Goal: Obtain resource: Download file/media

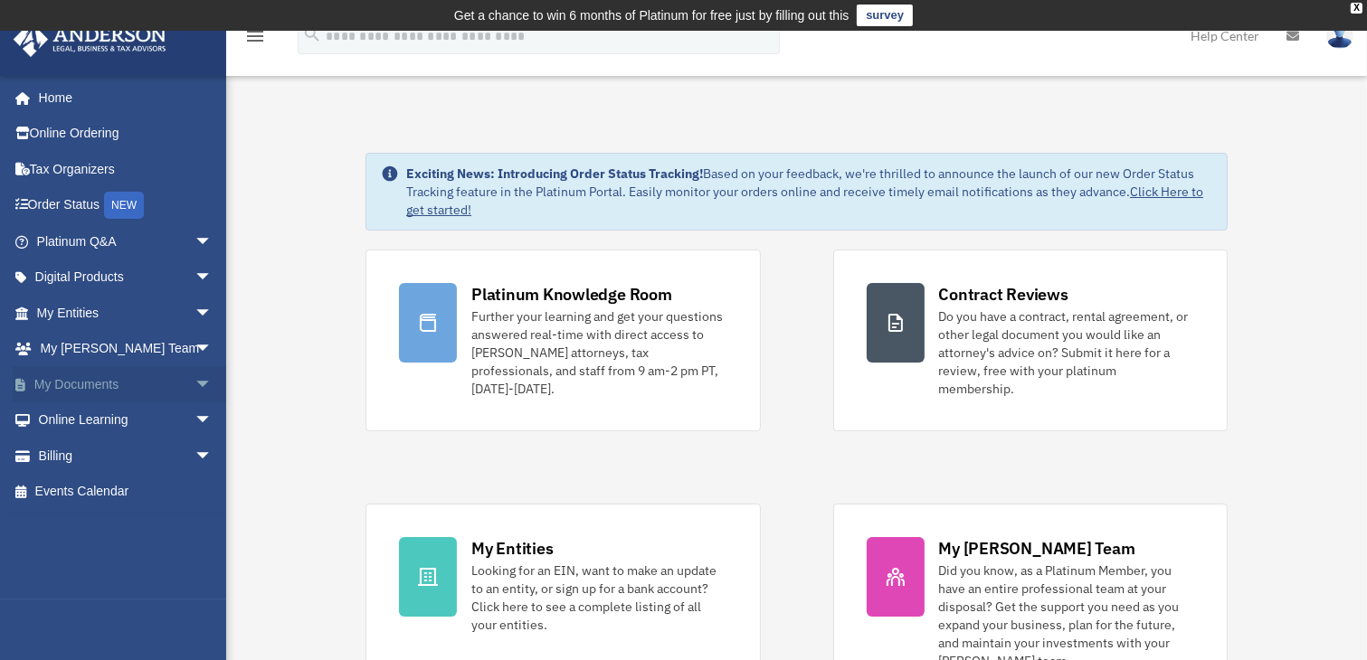
click at [119, 371] on link "My Documents arrow_drop_down" at bounding box center [126, 384] width 227 height 36
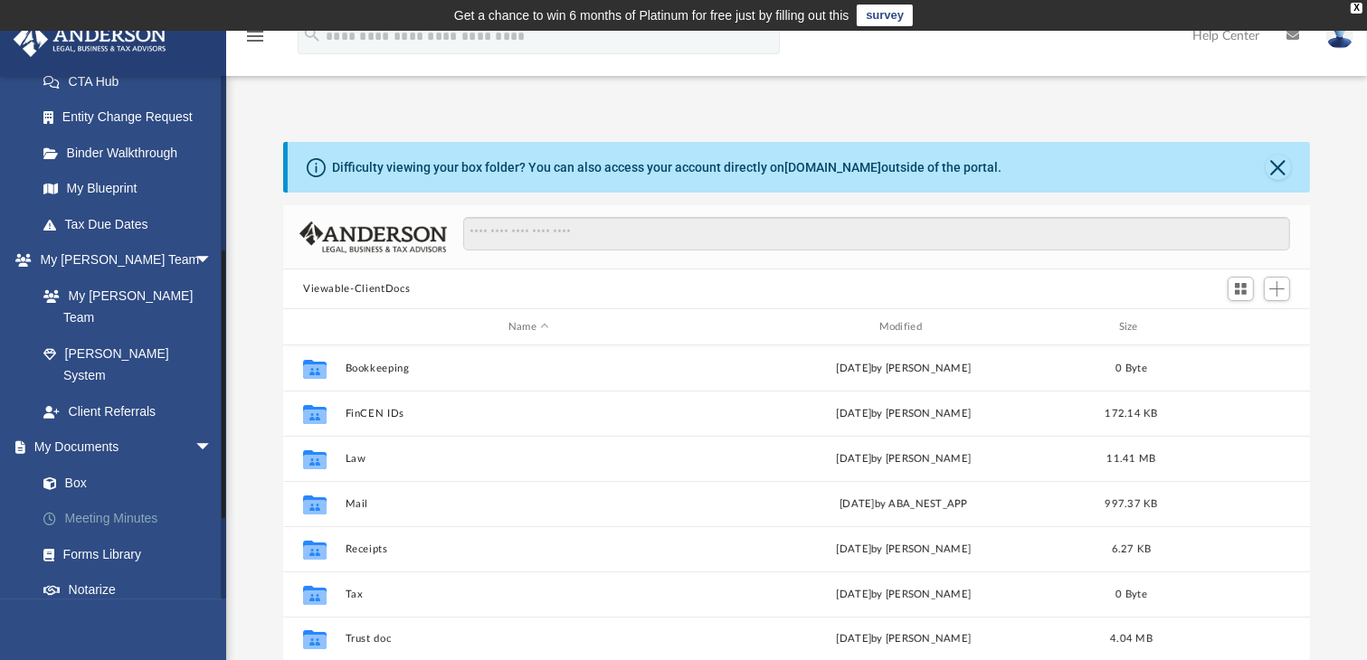
scroll to position [362, 0]
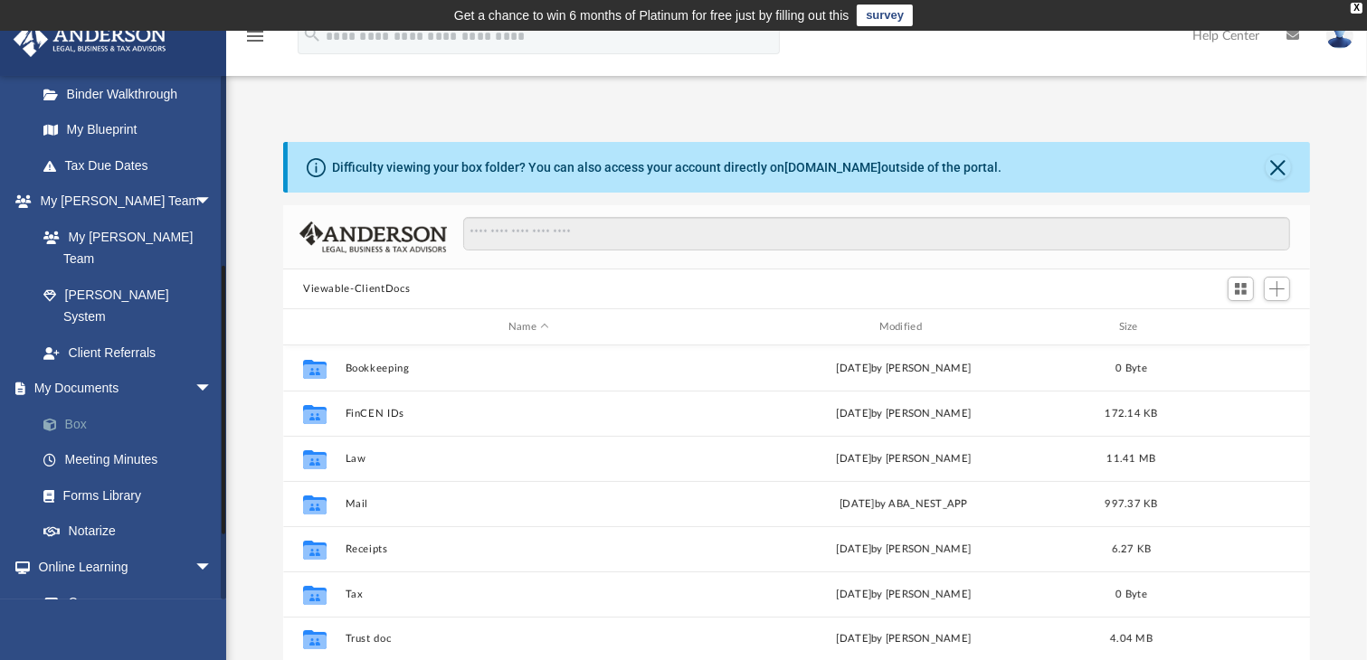
click at [88, 406] on link "Box" at bounding box center [132, 424] width 214 height 36
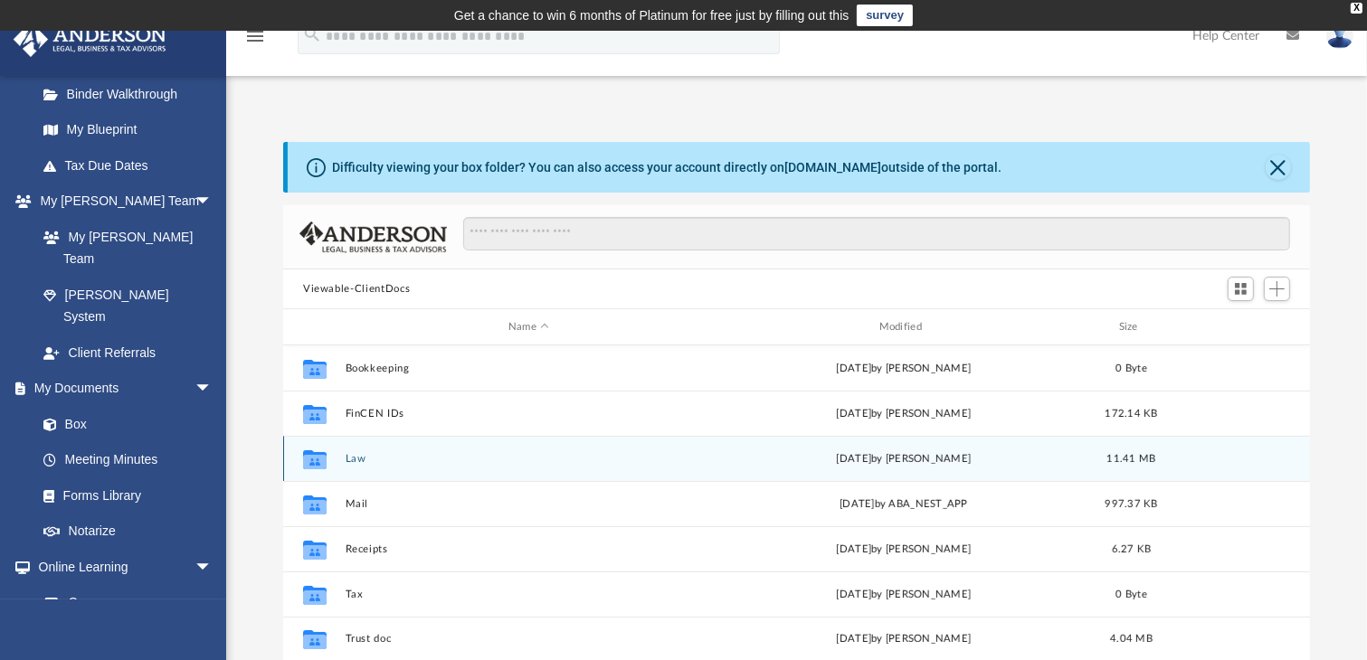
click at [351, 467] on div "Collaborated Folder Law today by Cora Melot 11.41 MB" at bounding box center [796, 458] width 1027 height 45
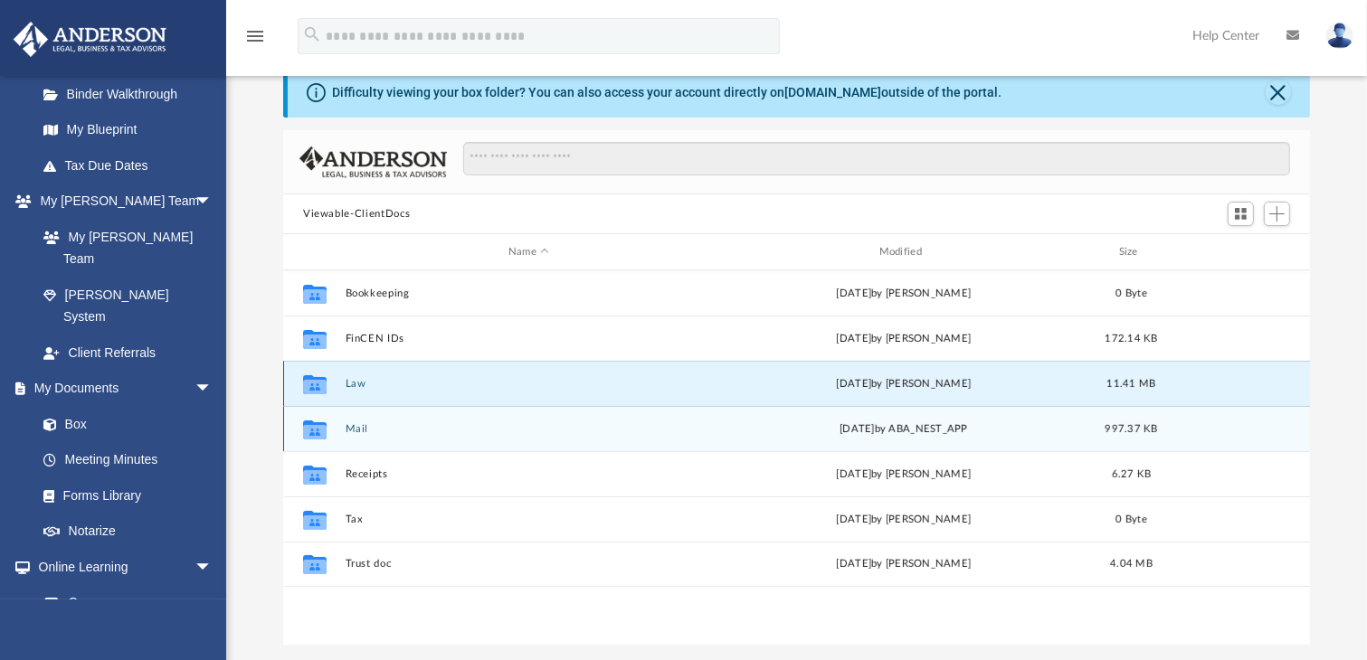
scroll to position [271, 0]
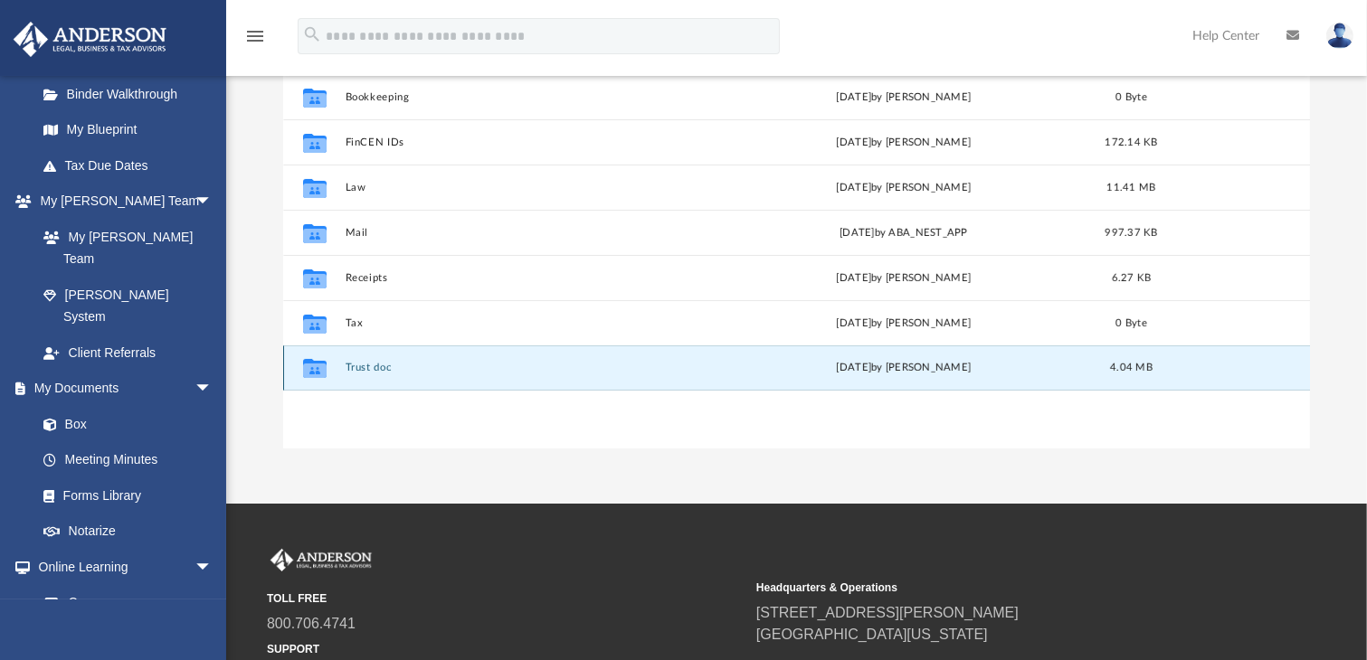
click at [368, 374] on button "Trust doc" at bounding box center [529, 368] width 367 height 12
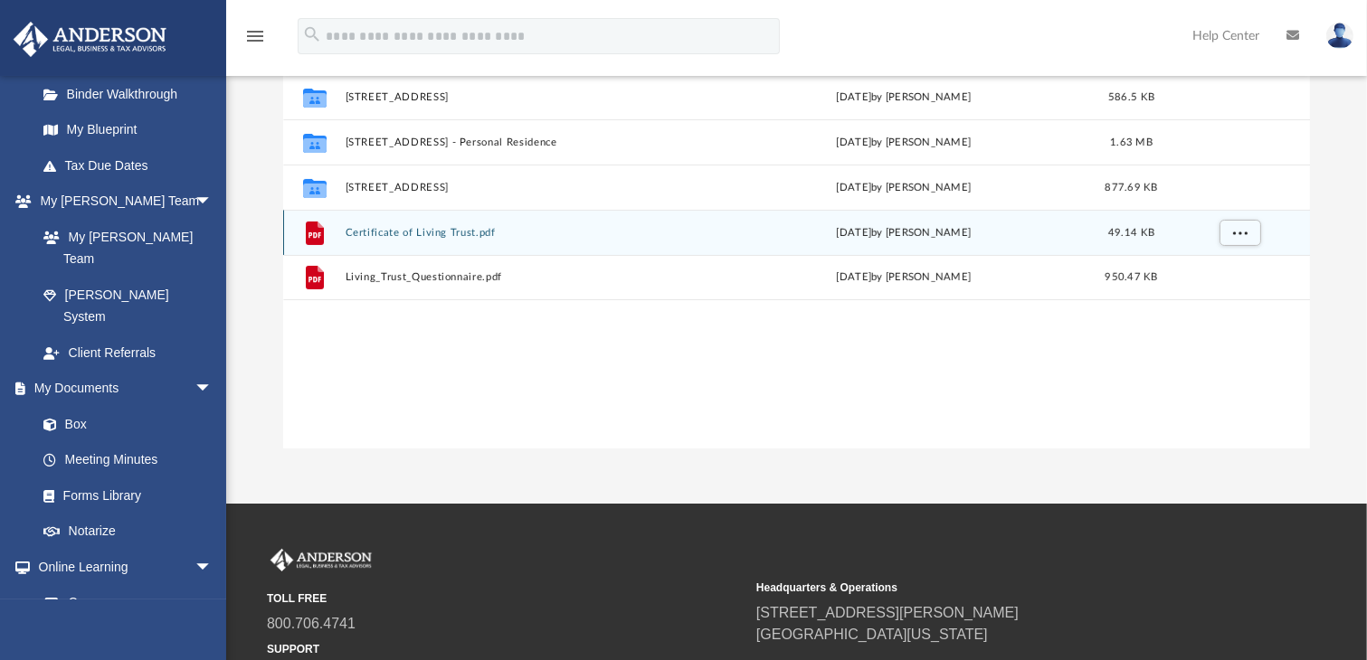
click at [441, 236] on button "Certificate of Living Trust.pdf" at bounding box center [529, 233] width 367 height 12
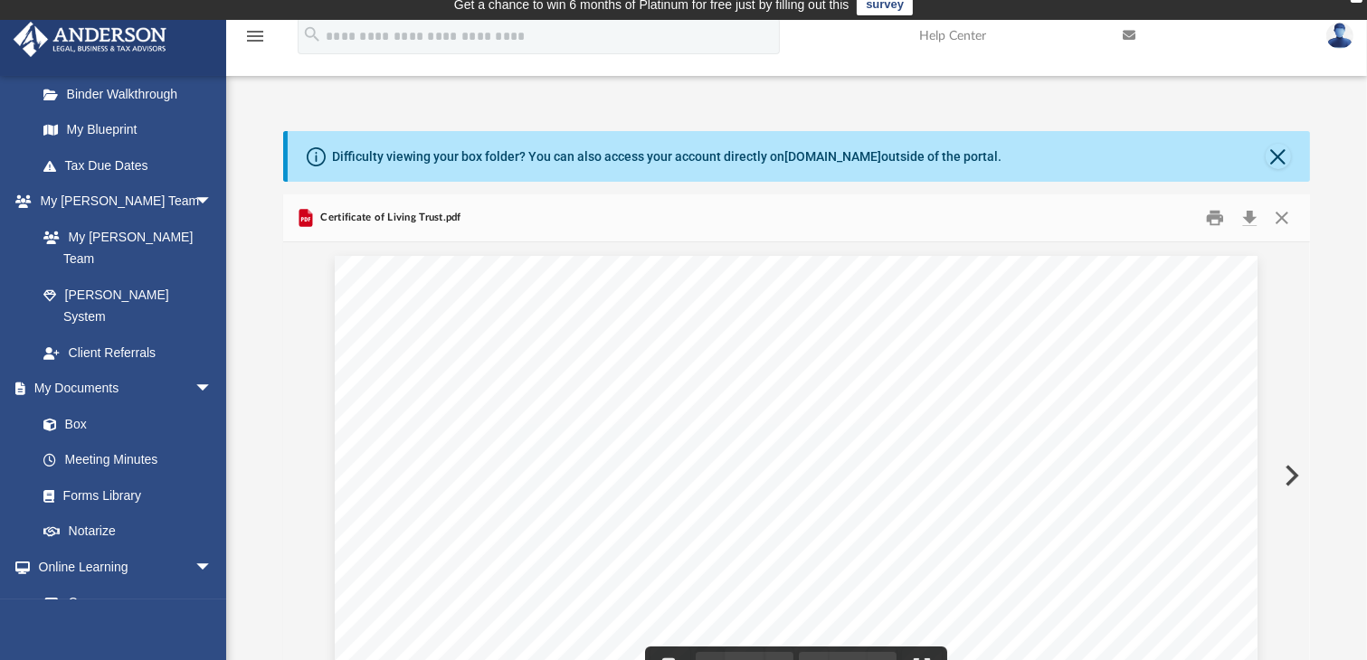
scroll to position [0, 0]
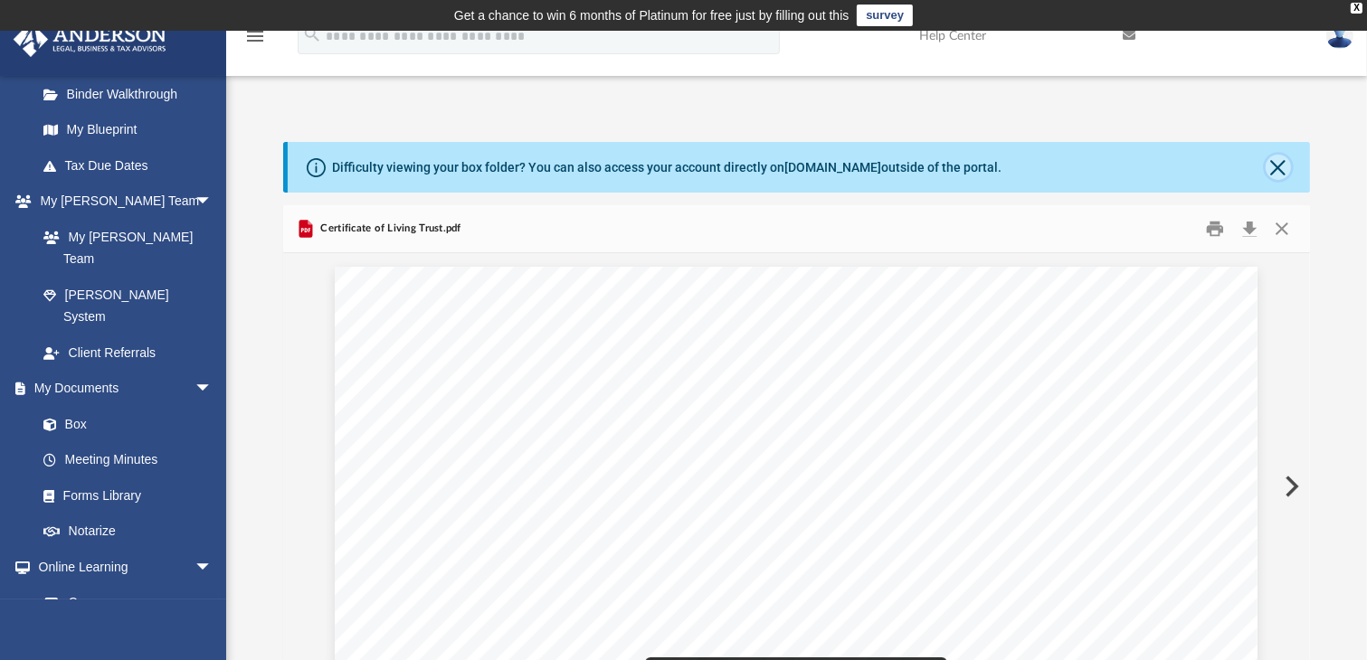
click at [1277, 174] on button "Close" at bounding box center [1278, 167] width 25 height 25
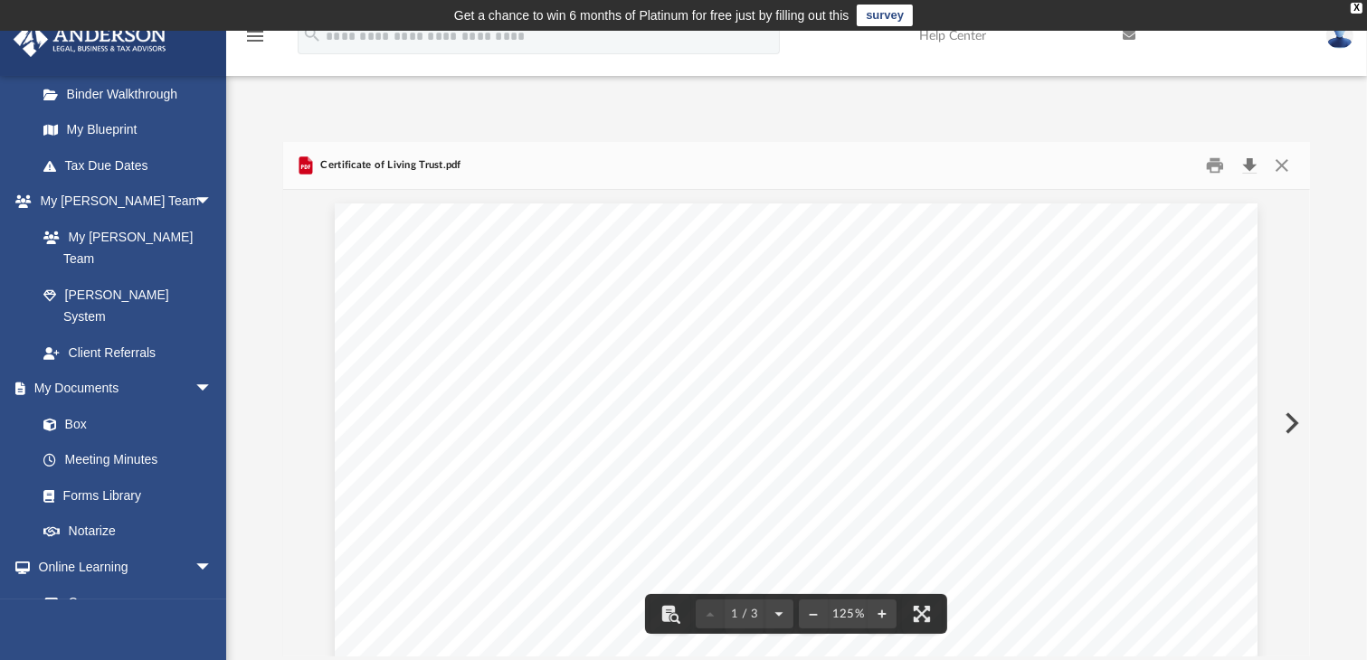
click at [1245, 170] on button "Download" at bounding box center [1249, 166] width 33 height 28
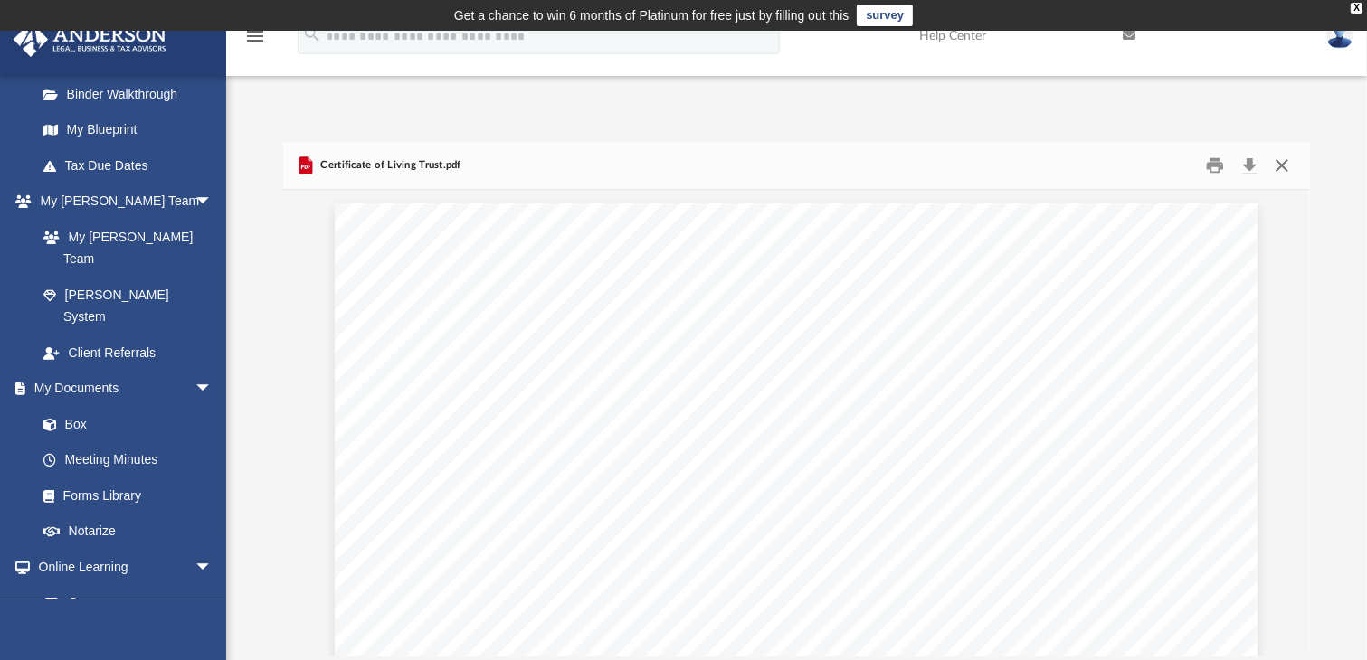
click at [1277, 164] on button "Close" at bounding box center [1282, 166] width 33 height 28
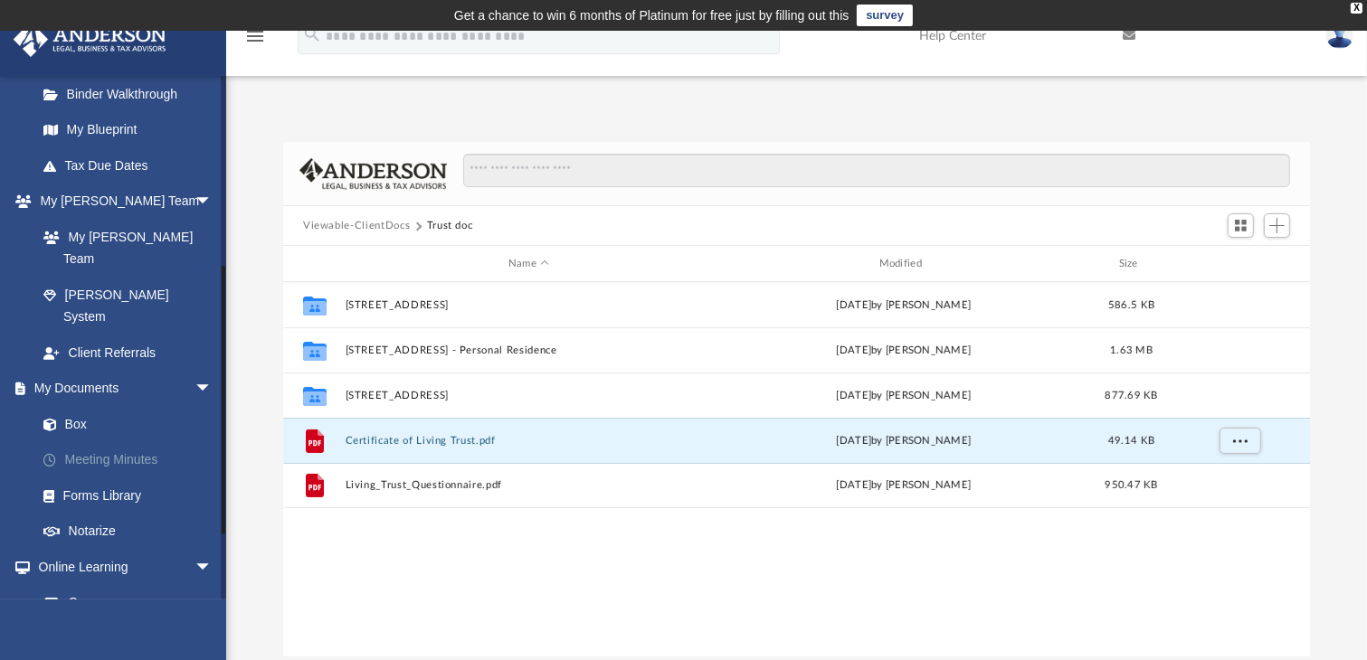
click at [119, 442] on link "Meeting Minutes" at bounding box center [132, 460] width 214 height 36
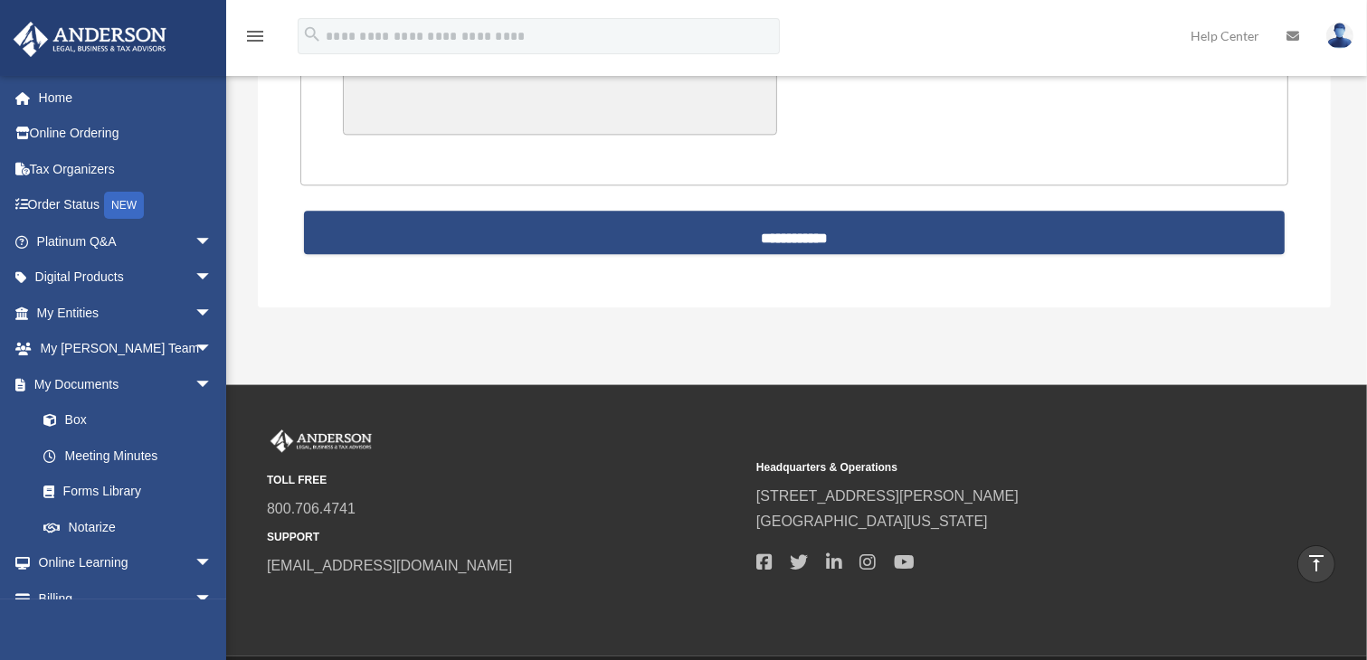
scroll to position [4146, 0]
